Goal: Task Accomplishment & Management: Manage account settings

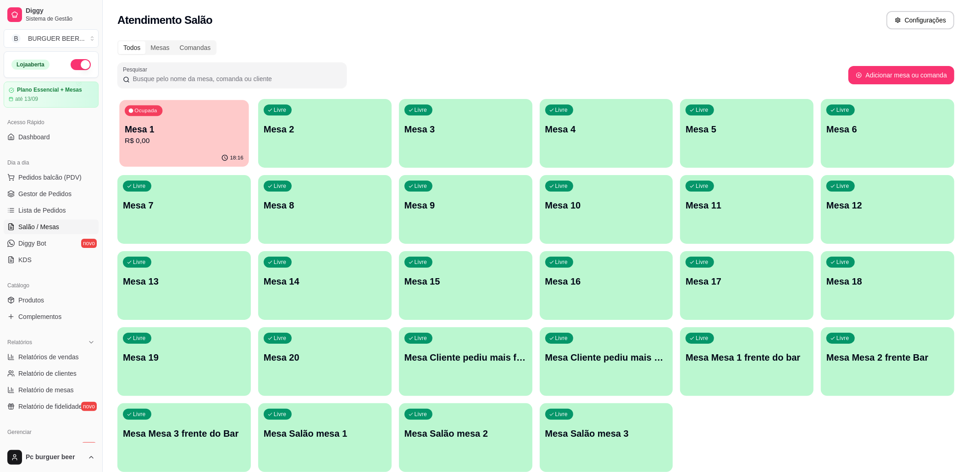
click at [195, 129] on p "Mesa 1" at bounding box center [184, 129] width 119 height 12
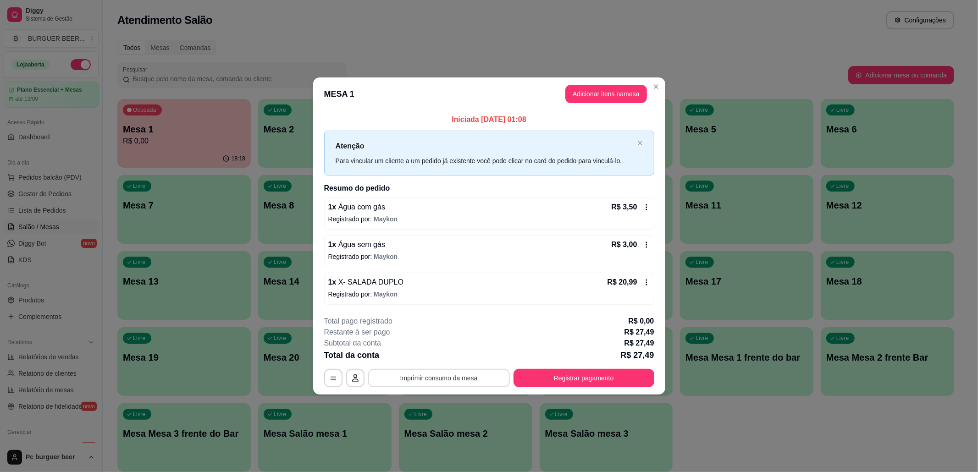
click at [473, 375] on button "Imprimir consumo da mesa" at bounding box center [439, 378] width 142 height 18
click at [600, 376] on button "Registrar pagamento" at bounding box center [584, 378] width 141 height 18
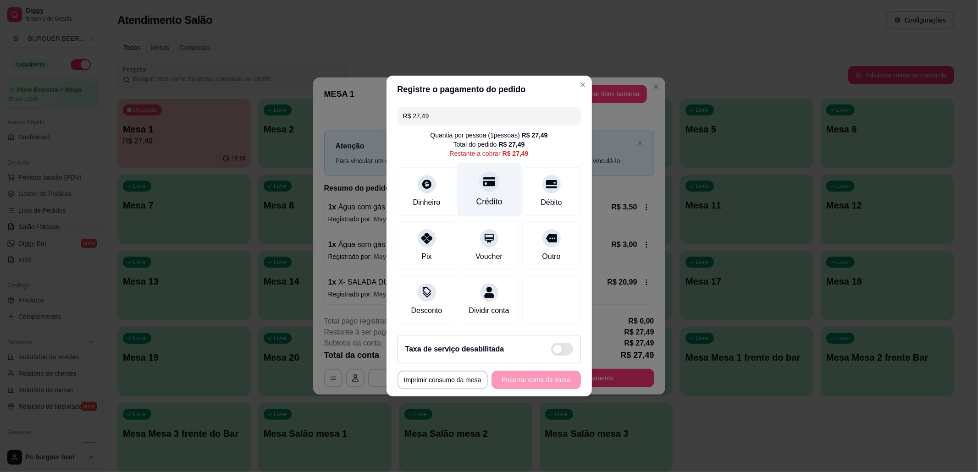
click at [489, 187] on div "Crédito" at bounding box center [489, 190] width 65 height 54
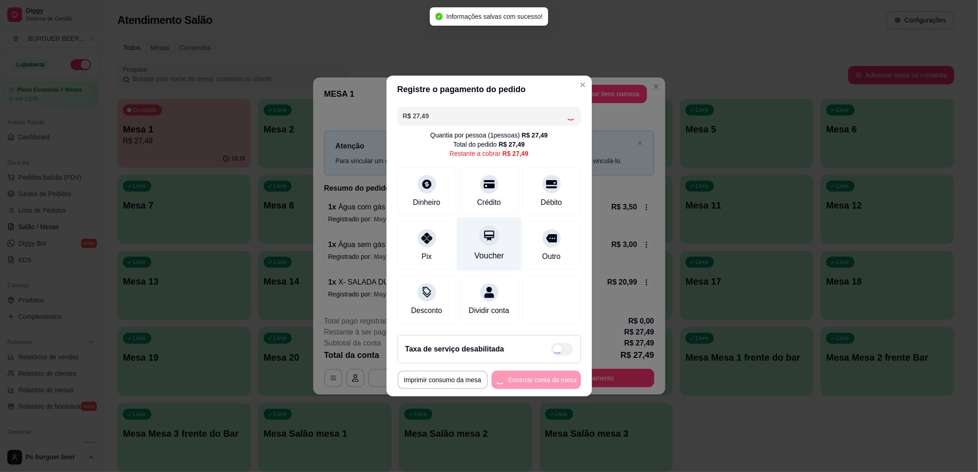
type input "R$ 0,00"
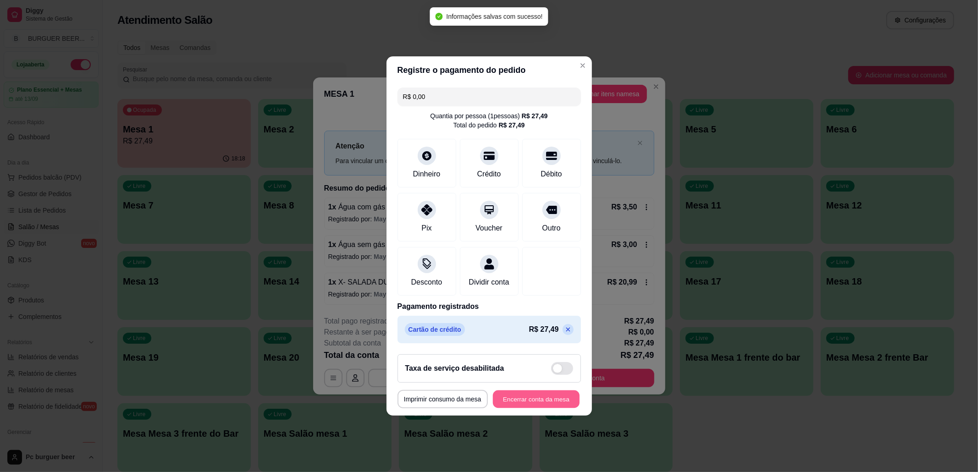
click at [539, 403] on button "Encerrar conta da mesa" at bounding box center [536, 400] width 87 height 18
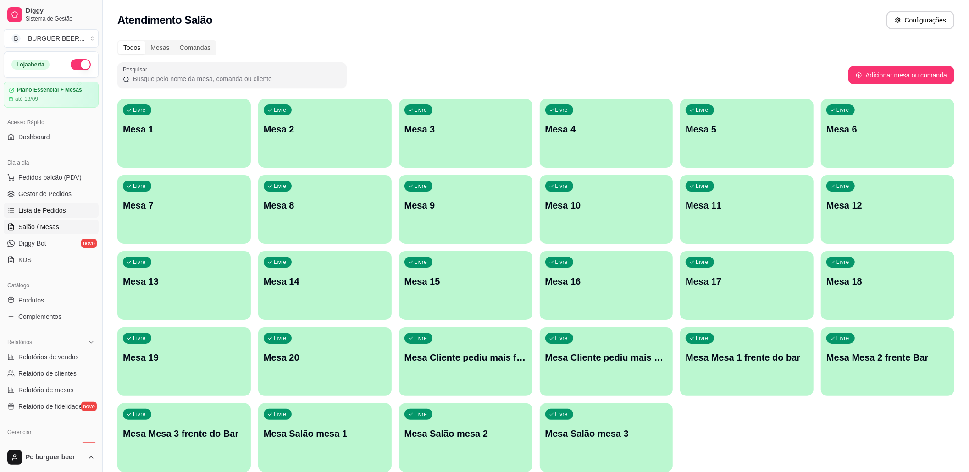
click at [61, 207] on span "Lista de Pedidos" at bounding box center [42, 210] width 48 height 9
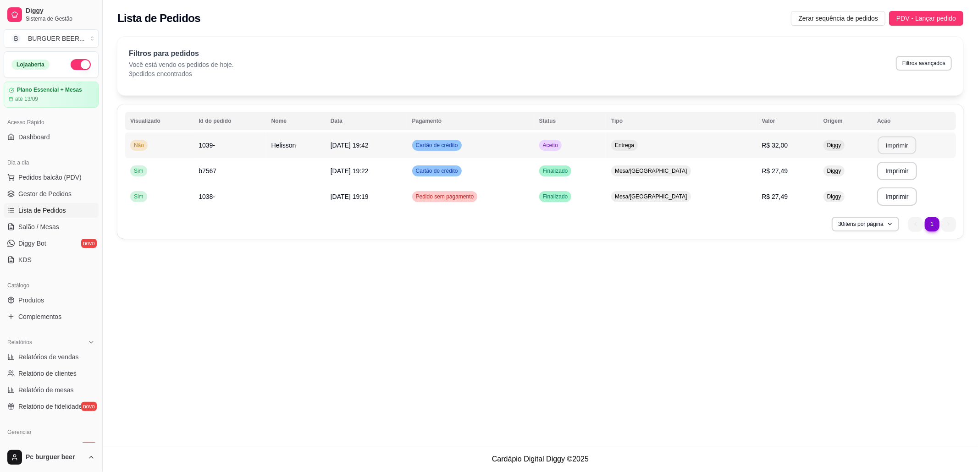
click at [898, 142] on button "Imprimir" at bounding box center [897, 146] width 39 height 18
click at [884, 143] on button "Imprimir" at bounding box center [897, 145] width 40 height 18
click at [902, 145] on button "Imprimir" at bounding box center [897, 145] width 40 height 18
click at [886, 145] on button "Imprimir" at bounding box center [897, 146] width 39 height 18
click at [896, 149] on button "Imprimir" at bounding box center [897, 145] width 40 height 18
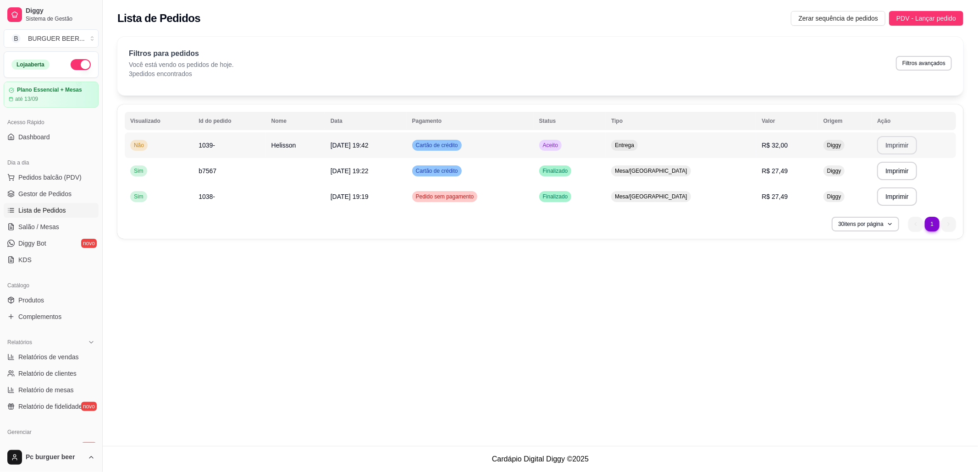
click at [888, 142] on button "Imprimir" at bounding box center [897, 145] width 40 height 18
click at [907, 141] on button "Imprimir" at bounding box center [897, 146] width 39 height 18
click at [50, 227] on span "Salão / Mesas" at bounding box center [38, 226] width 41 height 9
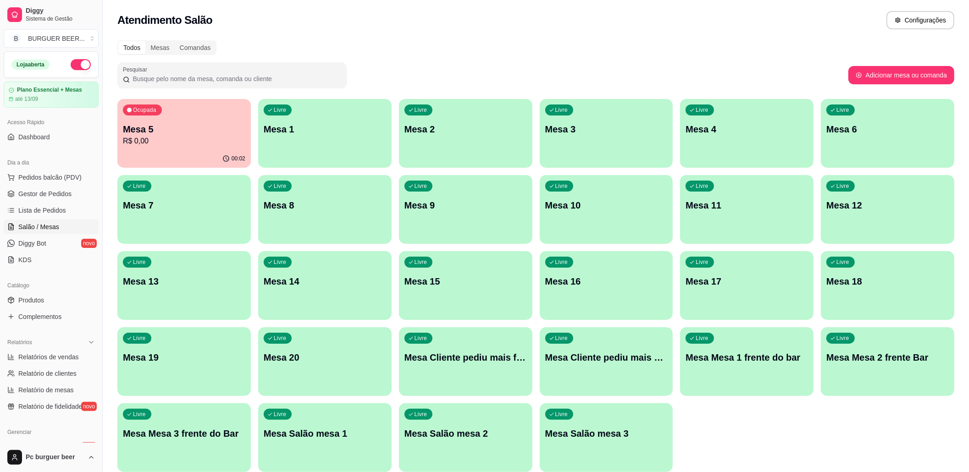
click at [170, 135] on div "Mesa 5 R$ 0,00" at bounding box center [184, 135] width 122 height 24
click at [138, 134] on p "Mesa 5" at bounding box center [184, 129] width 119 height 12
click at [216, 129] on p "Mesa 5" at bounding box center [184, 129] width 122 height 13
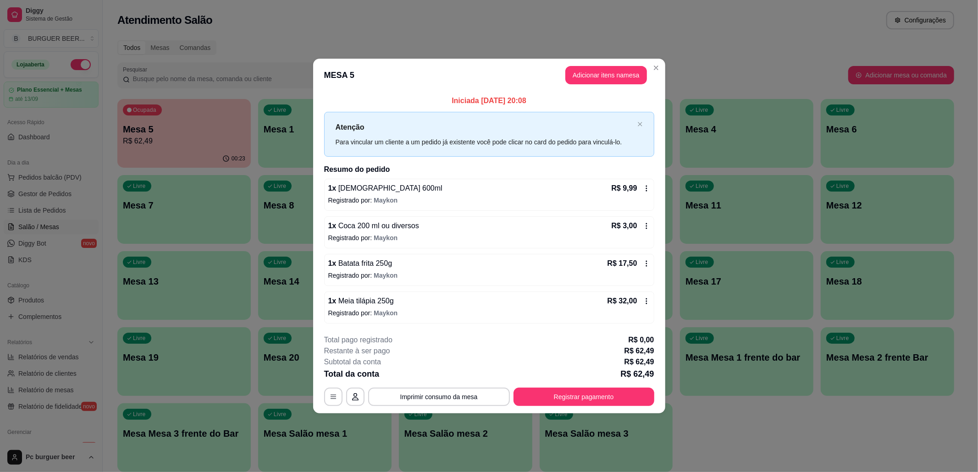
click at [656, 244] on div "Iniciada [DATE] 20:08 Atenção Para vincular um cliente a um pedido já existente…" at bounding box center [489, 209] width 352 height 235
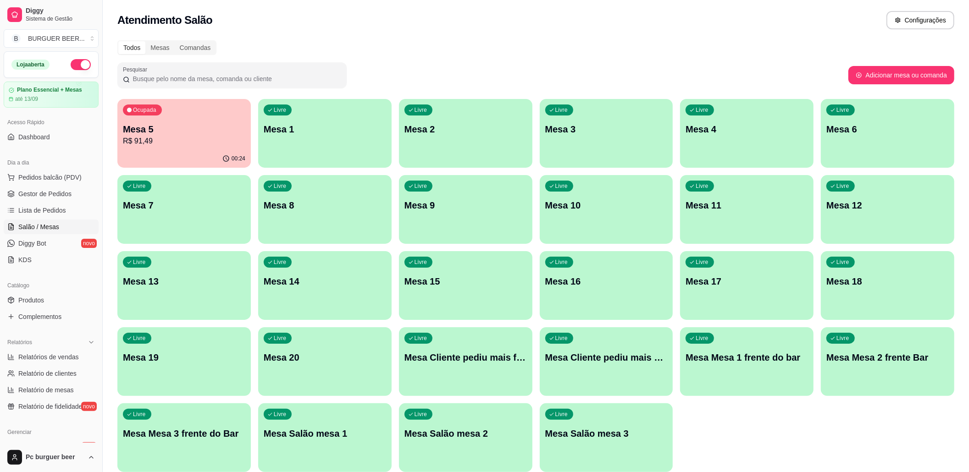
click at [116, 127] on div "Todos Mesas Comandas Pesquisar Adicionar mesa ou comanda Ocupada Mesa 5 R$ 91,4…" at bounding box center [536, 259] width 866 height 448
click at [132, 137] on p "R$ 91,49" at bounding box center [184, 141] width 119 height 11
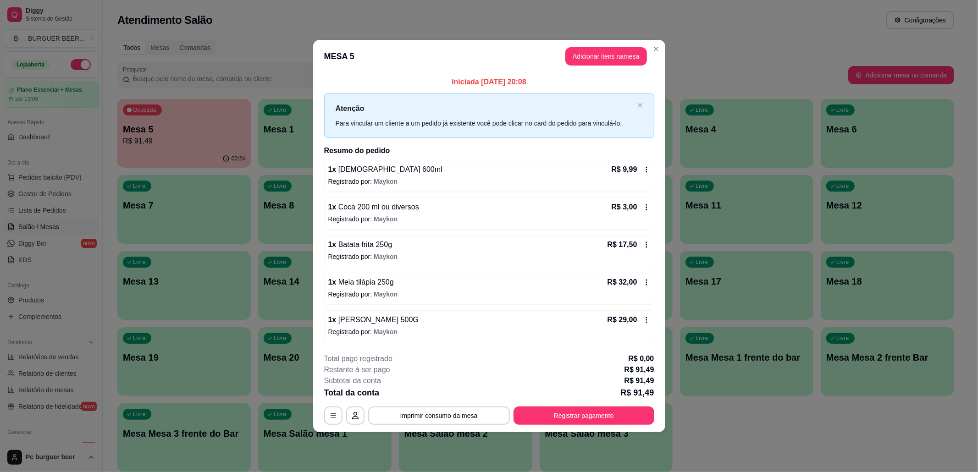
click at [648, 281] on icon at bounding box center [646, 282] width 7 height 7
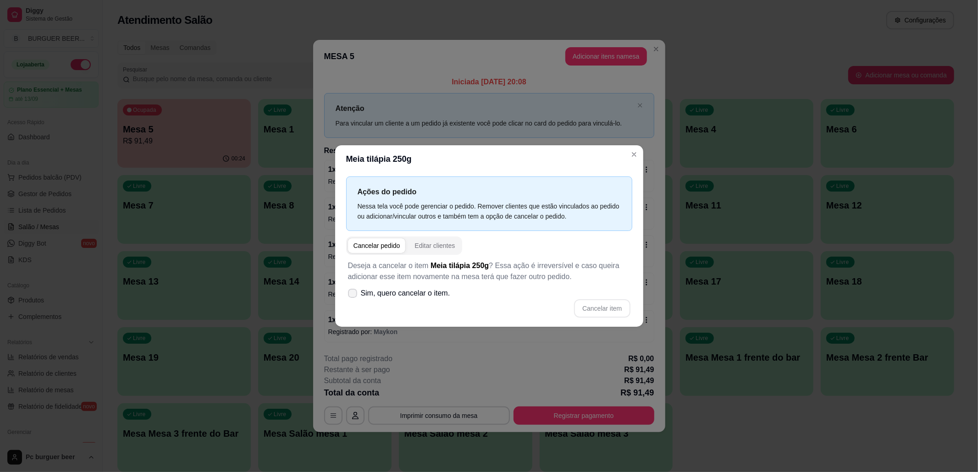
click at [402, 293] on span "Sim, quero cancelar o item." at bounding box center [405, 293] width 89 height 11
click at [354, 295] on input "Sim, quero cancelar o item." at bounding box center [351, 298] width 6 height 6
checkbox input "true"
click at [597, 312] on button "Cancelar item" at bounding box center [602, 308] width 56 height 18
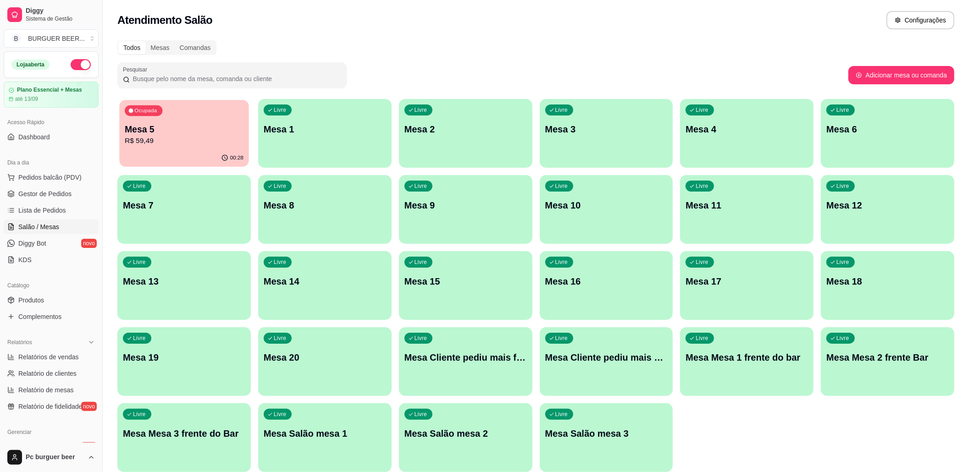
click at [197, 123] on p "Mesa 5" at bounding box center [184, 129] width 119 height 12
